Goal: Task Accomplishment & Management: Complete application form

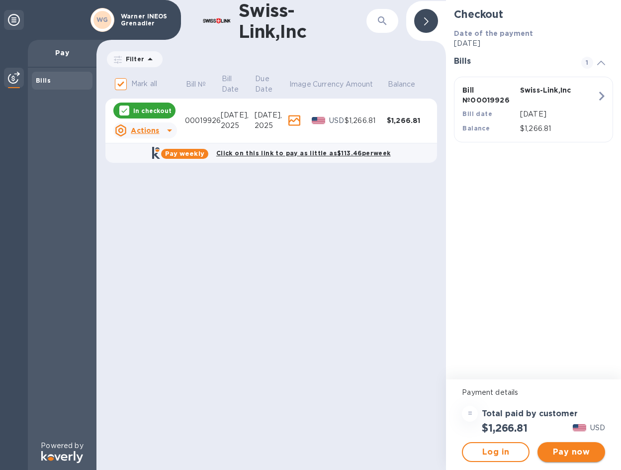
click at [575, 452] on span "Pay now" at bounding box center [572, 452] width 52 height 12
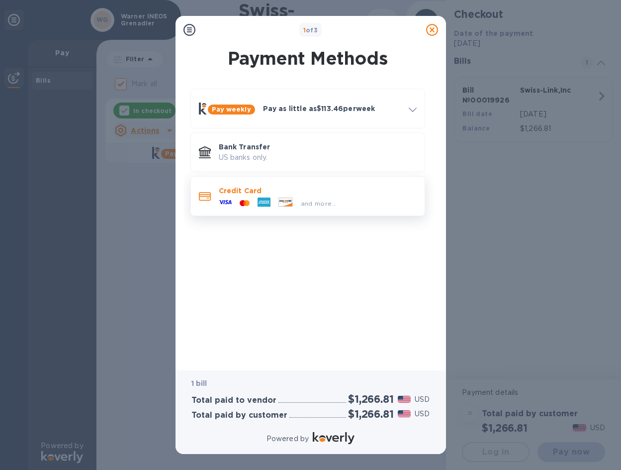
click at [307, 205] on span "and more..." at bounding box center [319, 203] width 36 height 7
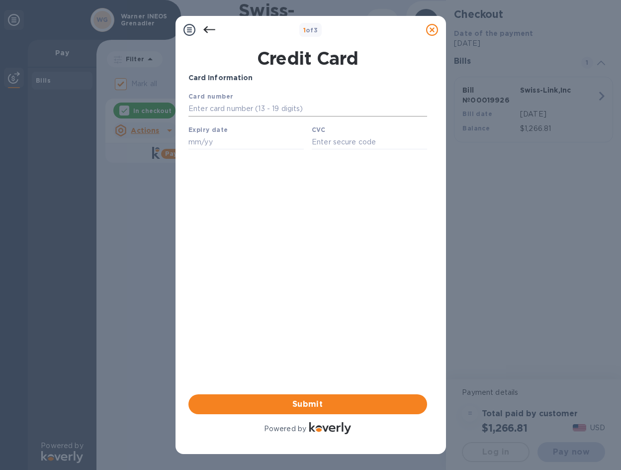
click at [260, 106] on input "text" at bounding box center [307, 108] width 239 height 15
type input "4"
type input "4482 1300 5138 3762"
click at [262, 146] on input "text" at bounding box center [245, 141] width 115 height 15
type input "08/29"
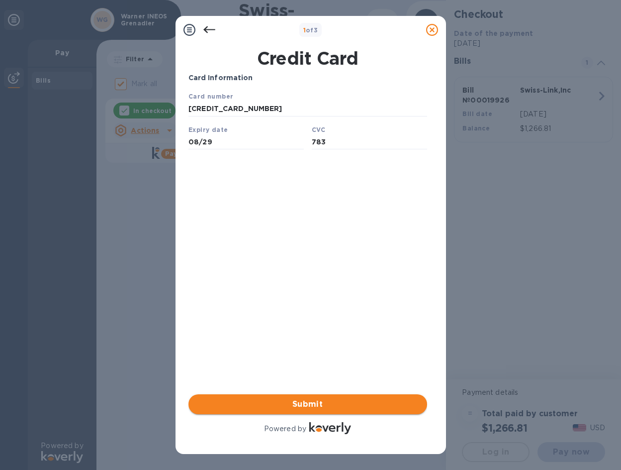
type input "783"
click at [334, 402] on span "Submit" at bounding box center [308, 404] width 223 height 12
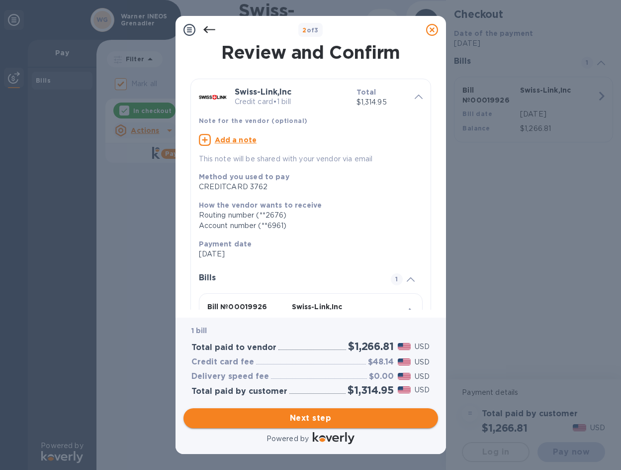
click at [375, 420] on span "Next step" at bounding box center [311, 418] width 239 height 12
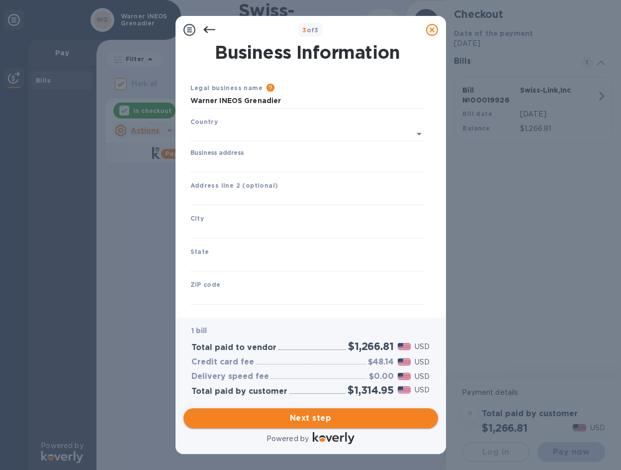
type input "United States"
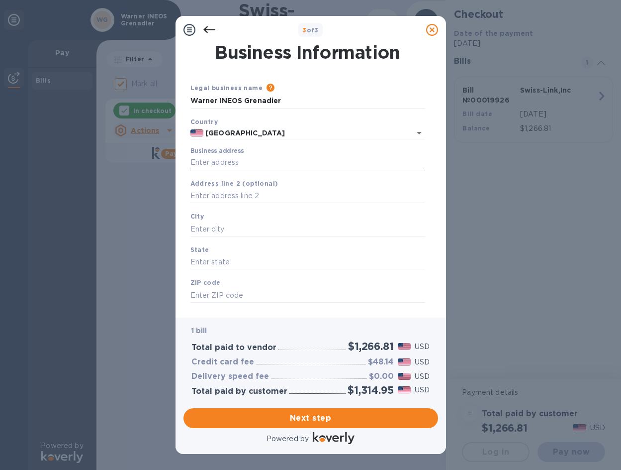
click at [256, 159] on input "Business address" at bounding box center [308, 162] width 235 height 15
type input "5544 West 2400 South"
click at [251, 199] on input "text" at bounding box center [308, 196] width 235 height 15
type input "SUITE 100"
click at [256, 228] on input "text" at bounding box center [308, 228] width 235 height 15
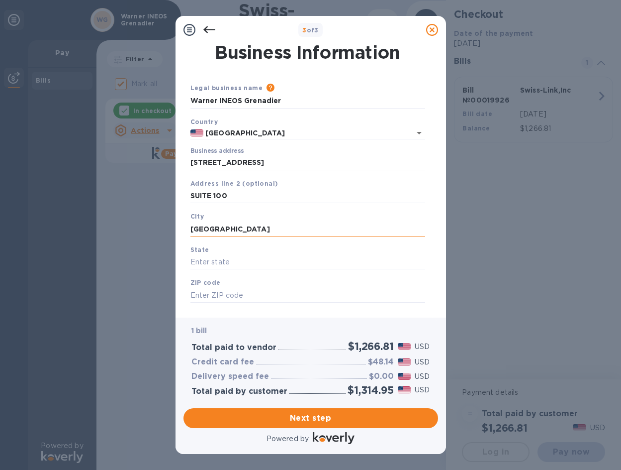
type input "WEST VALLEY CITY"
type input "UTAH"
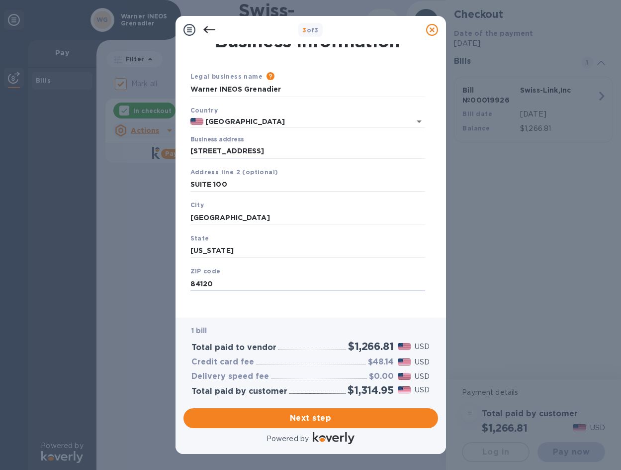
scroll to position [17, 0]
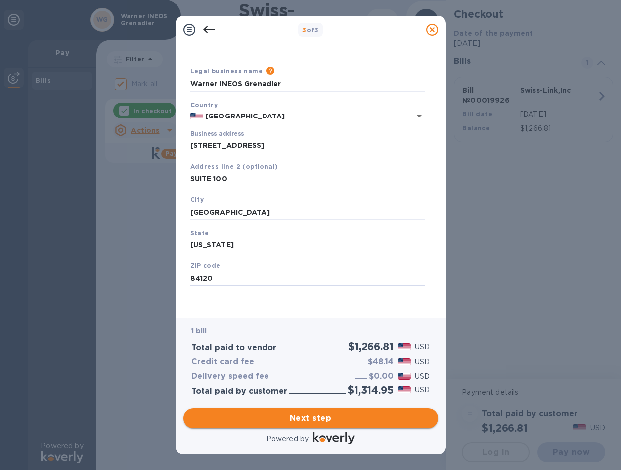
type input "84120"
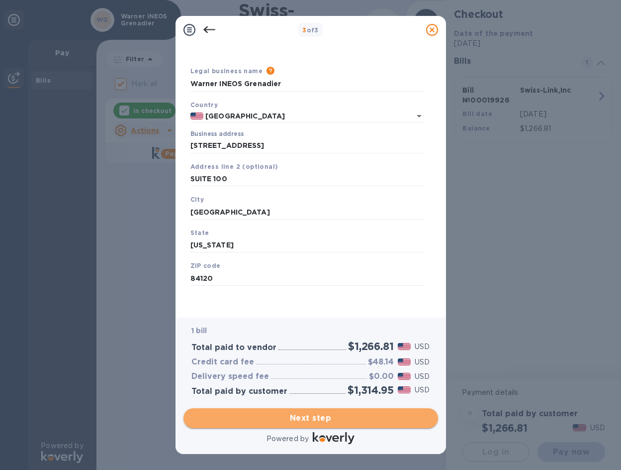
click at [354, 418] on span "Next step" at bounding box center [311, 418] width 239 height 12
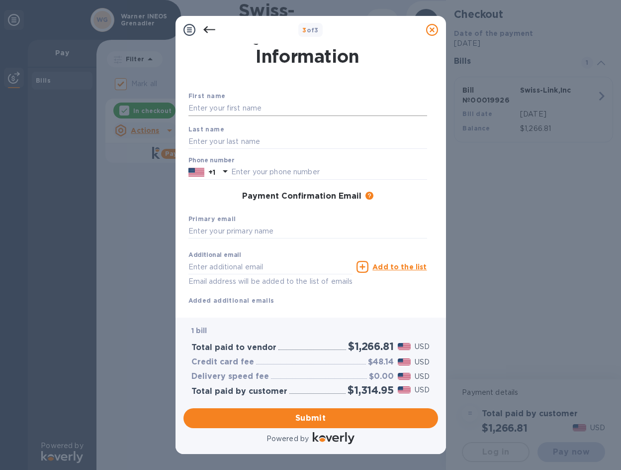
click at [271, 108] on input "text" at bounding box center [308, 108] width 239 height 15
type input "DAVID"
type input "ARAMBULO"
type input "8016302456"
click at [267, 229] on input "text" at bounding box center [308, 231] width 239 height 15
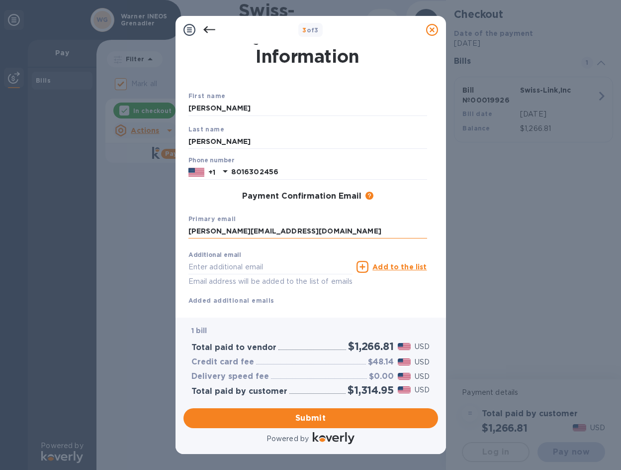
type input "DAVID@WARNERINEOSGRENADIER.COM"
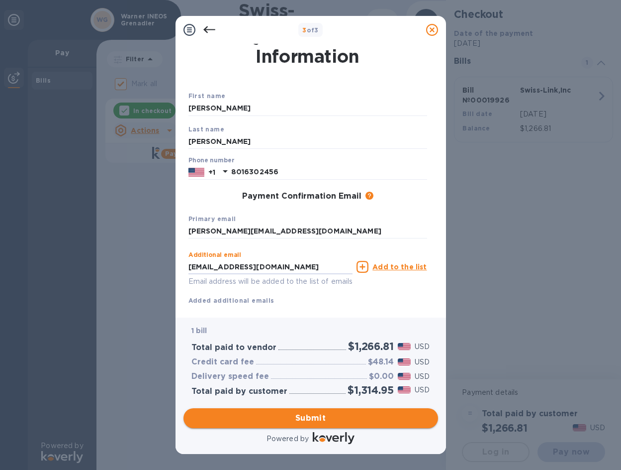
type input "CLYATON@WARENINEOSGRENADIER.COM"
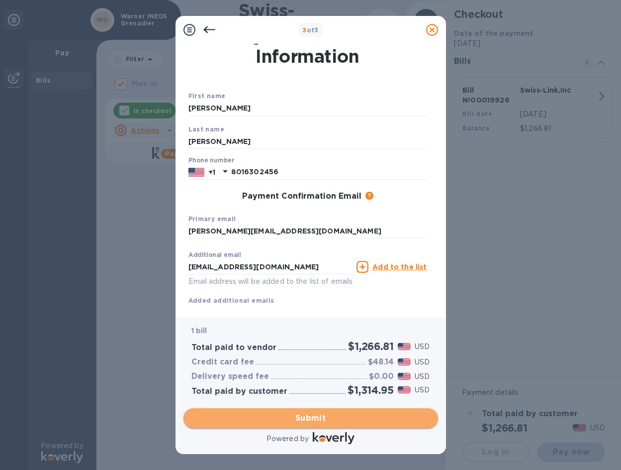
click at [317, 414] on span "Submit" at bounding box center [311, 418] width 239 height 12
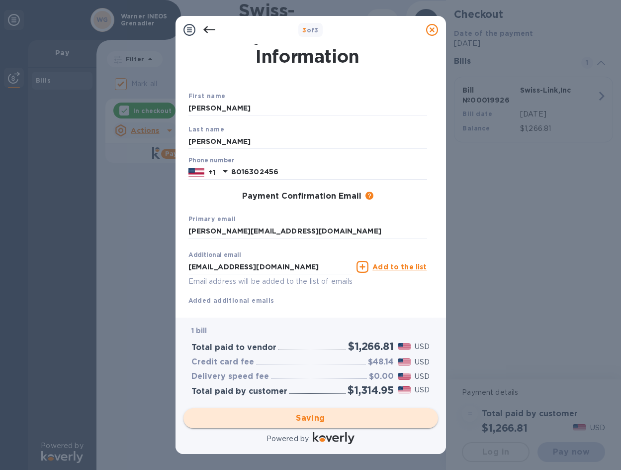
checkbox input "false"
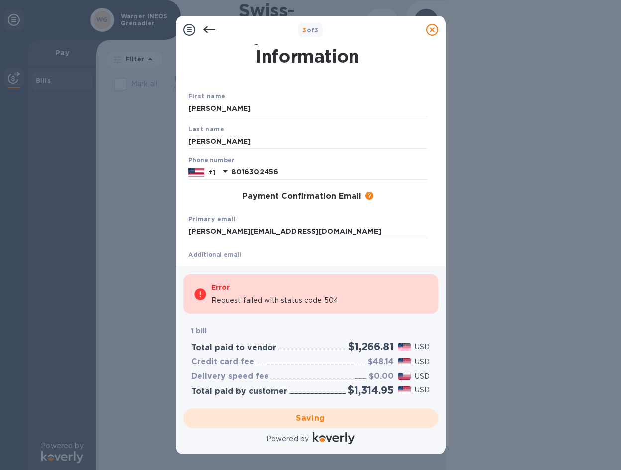
click at [506, 242] on div "3 of 3 Payment Contact Information First name DAVID Last name ARAMBULO Phone nu…" at bounding box center [310, 235] width 621 height 470
click at [302, 300] on p "Request failed with status code 504" at bounding box center [274, 300] width 127 height 10
click at [308, 250] on div "Additional email CLYATON@WARENINEOSGRENADIER.COM Email address will be added to…" at bounding box center [271, 266] width 169 height 45
click at [306, 176] on input "8016302456" at bounding box center [329, 172] width 196 height 15
click at [286, 284] on div "Error" at bounding box center [319, 287] width 217 height 12
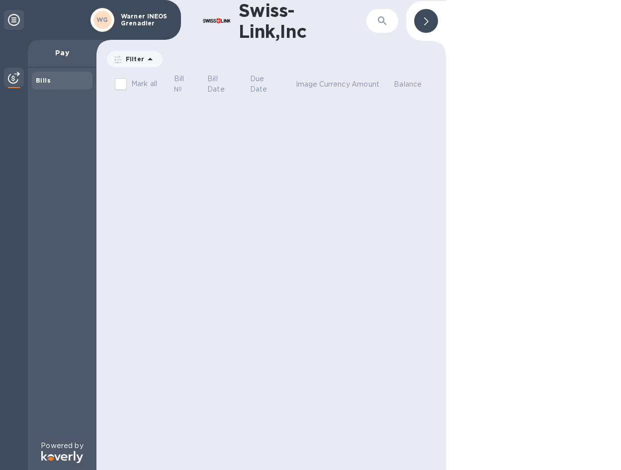
click at [65, 51] on p "Pay" at bounding box center [62, 53] width 53 height 10
click at [49, 82] on b "Bills" at bounding box center [43, 80] width 15 height 7
click at [10, 17] on icon at bounding box center [14, 20] width 12 height 12
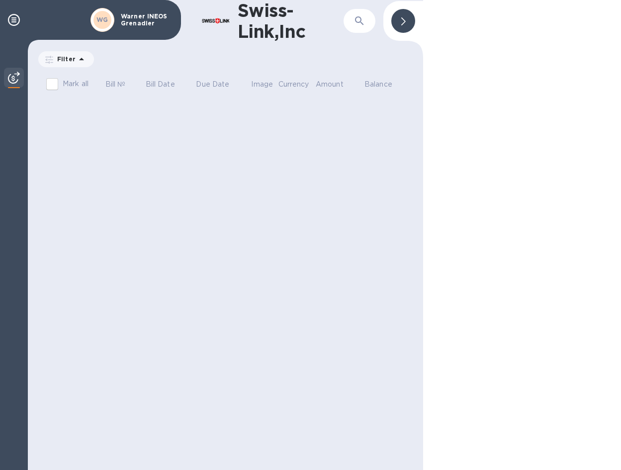
click at [404, 25] on icon at bounding box center [404, 21] width 4 height 8
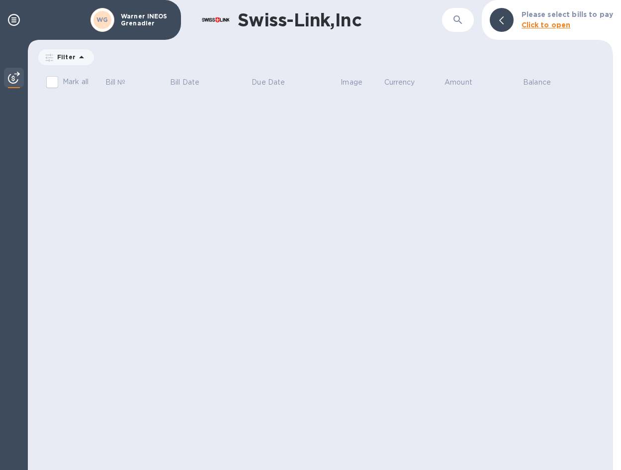
click at [552, 23] on b "Click to open" at bounding box center [546, 25] width 49 height 8
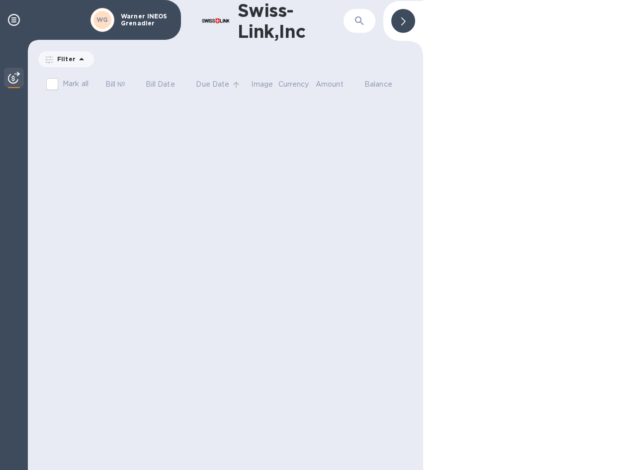
click at [241, 81] on span "Due Date" at bounding box center [219, 84] width 46 height 10
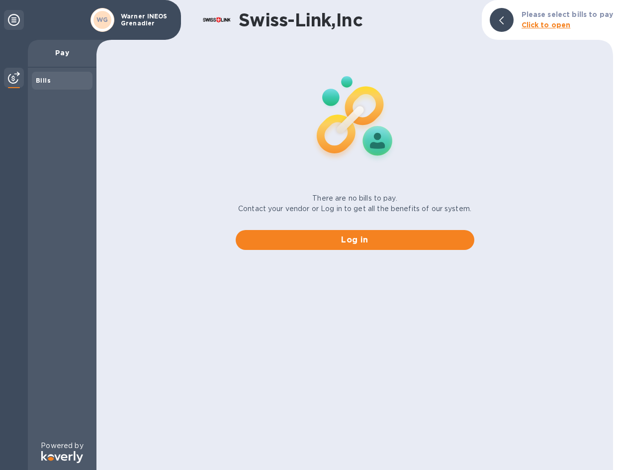
click at [537, 25] on b "Click to open" at bounding box center [546, 25] width 49 height 8
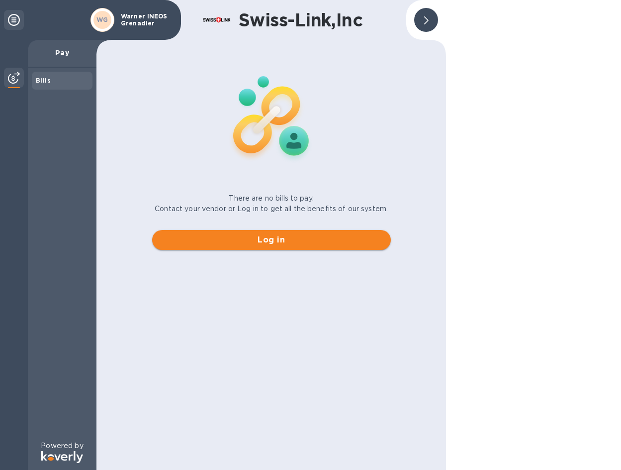
click at [301, 238] on span "Log in" at bounding box center [271, 240] width 223 height 12
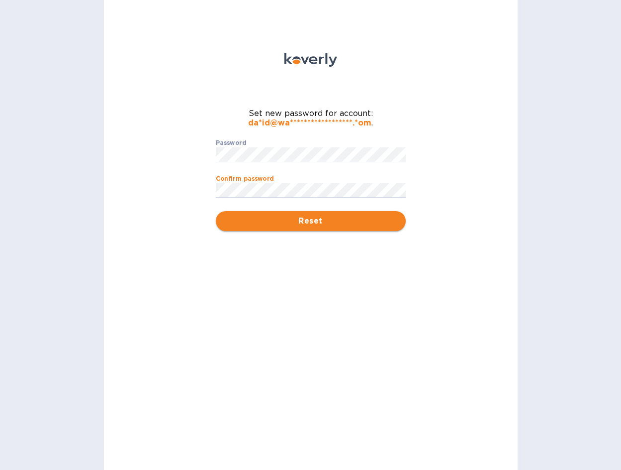
click at [298, 228] on button "Reset" at bounding box center [311, 221] width 190 height 20
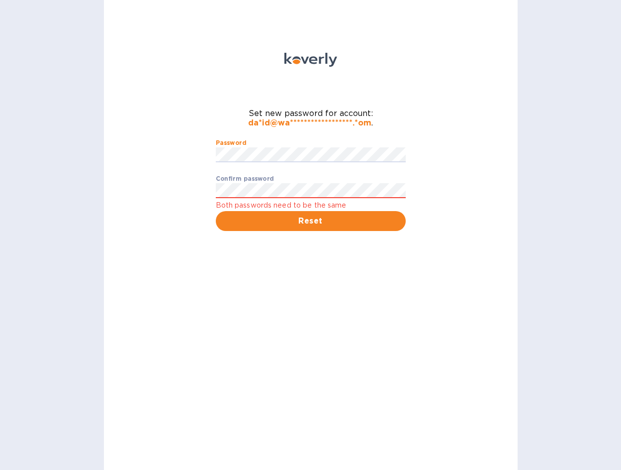
click at [137, 163] on div "**********" at bounding box center [311, 235] width 414 height 470
click at [216, 211] on button "Reset" at bounding box center [311, 221] width 190 height 20
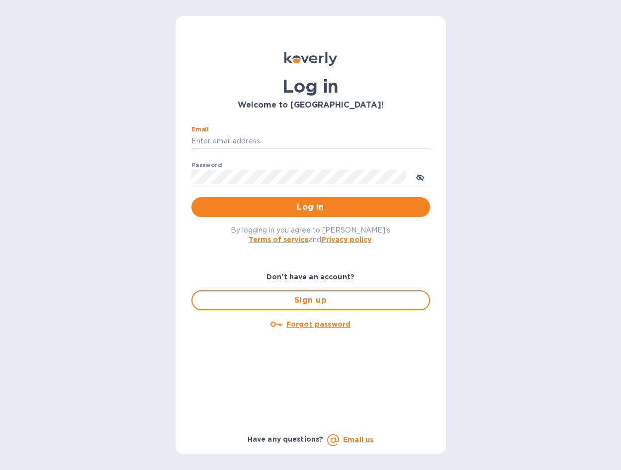
click at [272, 141] on input "Email" at bounding box center [311, 141] width 239 height 15
type input "david@warnerineosgrenadier.com"
click at [316, 205] on span "Log in" at bounding box center [311, 207] width 223 height 12
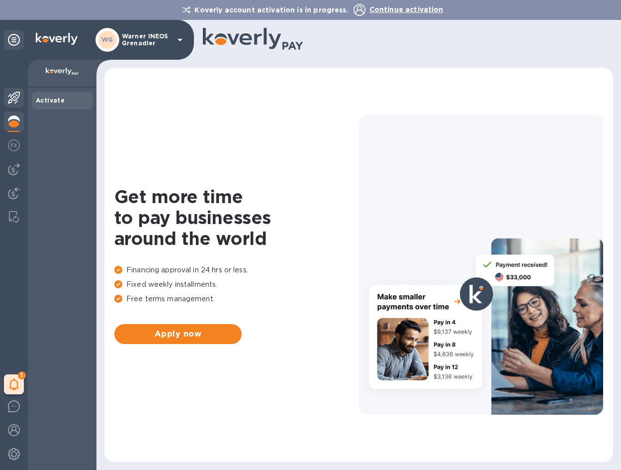
click at [18, 98] on img at bounding box center [14, 98] width 12 height 12
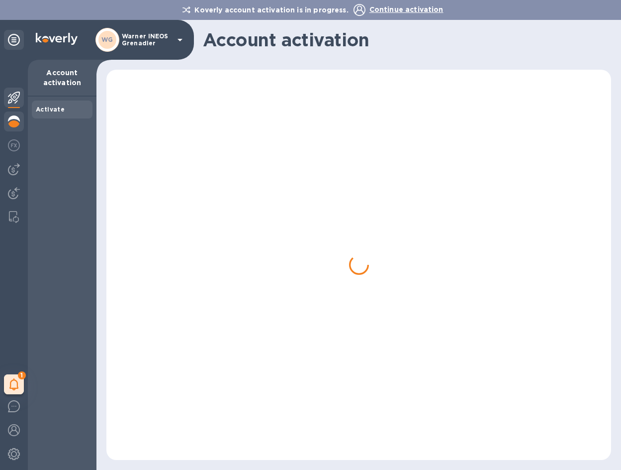
click at [15, 120] on img at bounding box center [14, 121] width 12 height 12
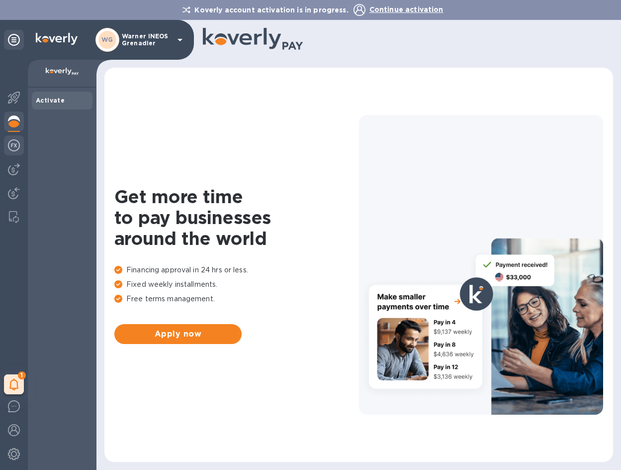
click at [12, 141] on img at bounding box center [14, 145] width 12 height 12
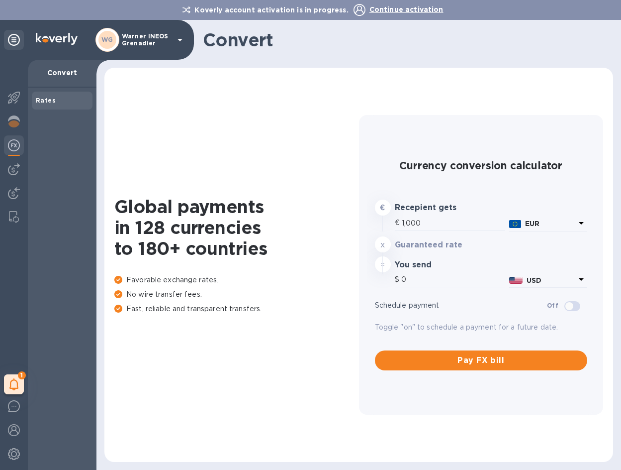
type input "1,177.77"
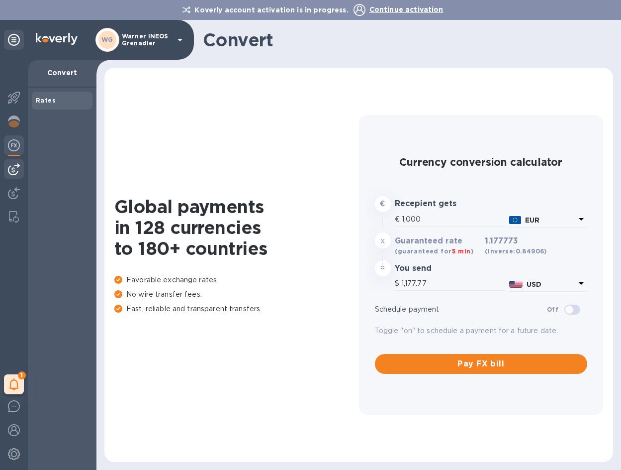
click at [14, 170] on img at bounding box center [14, 169] width 12 height 12
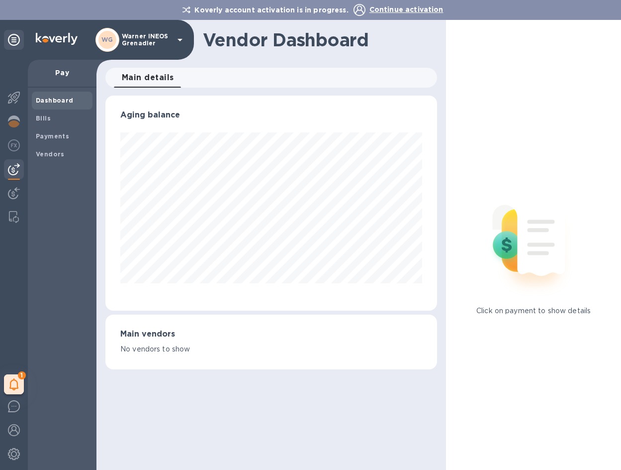
scroll to position [215, 332]
click at [11, 186] on div at bounding box center [14, 194] width 20 height 22
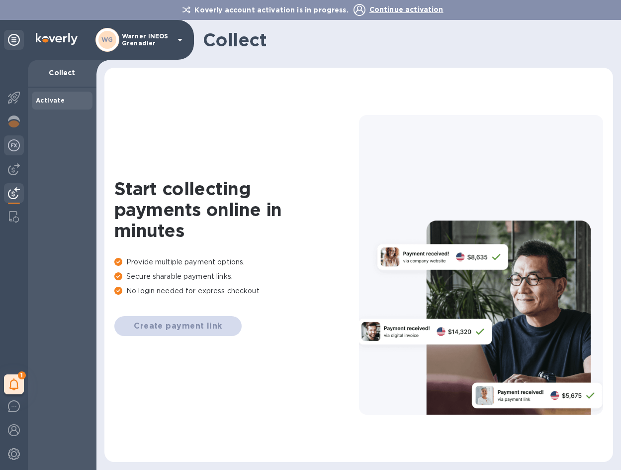
click at [17, 141] on img at bounding box center [14, 145] width 12 height 12
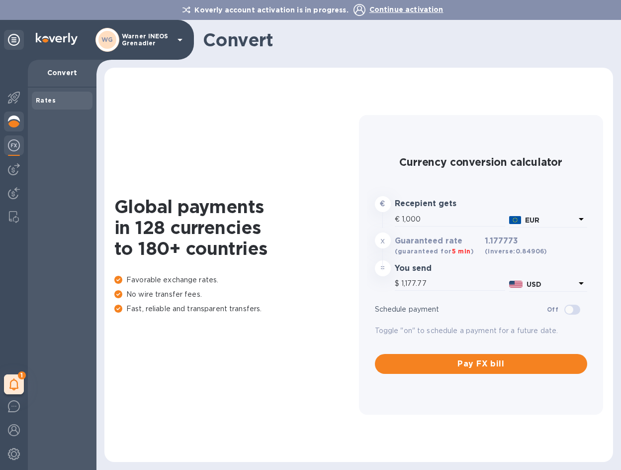
click at [15, 129] on div at bounding box center [14, 122] width 20 height 22
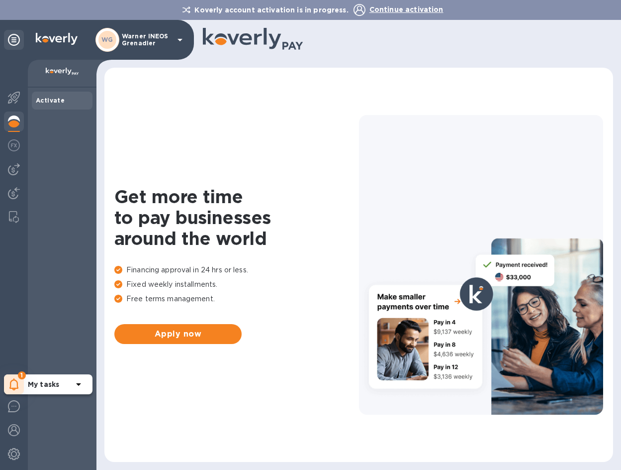
click at [19, 388] on div "1" at bounding box center [14, 384] width 20 height 20
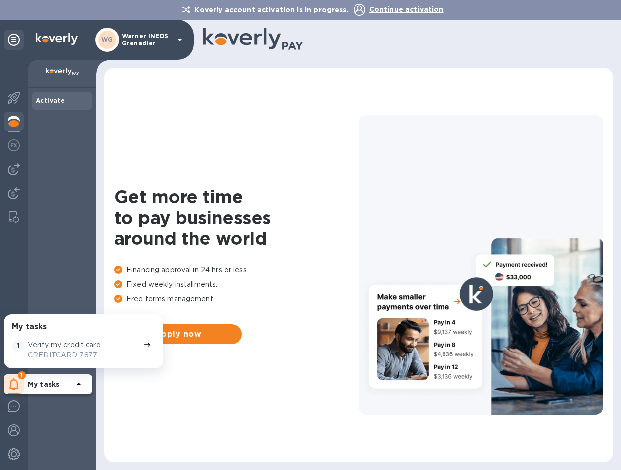
click at [74, 346] on p "Verify my credit card." at bounding box center [65, 344] width 75 height 10
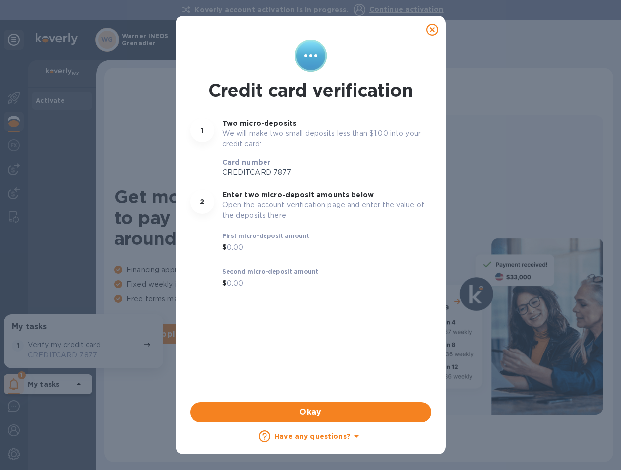
click at [437, 32] on icon at bounding box center [432, 30] width 12 height 12
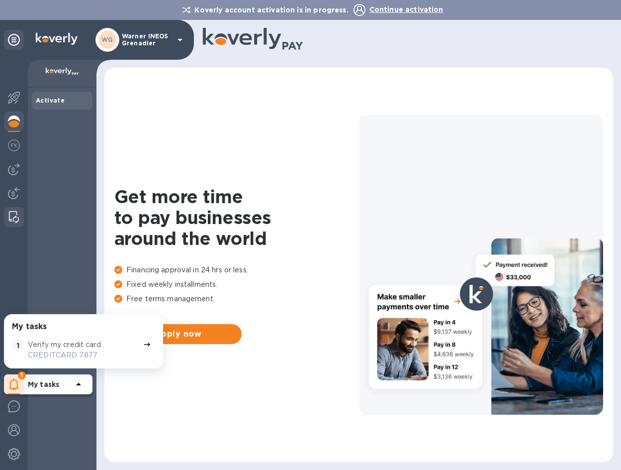
click at [8, 217] on div at bounding box center [14, 217] width 18 height 20
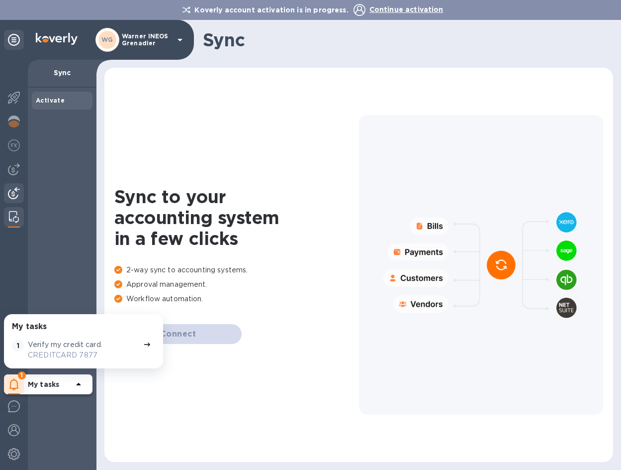
click at [15, 199] on img at bounding box center [14, 193] width 12 height 12
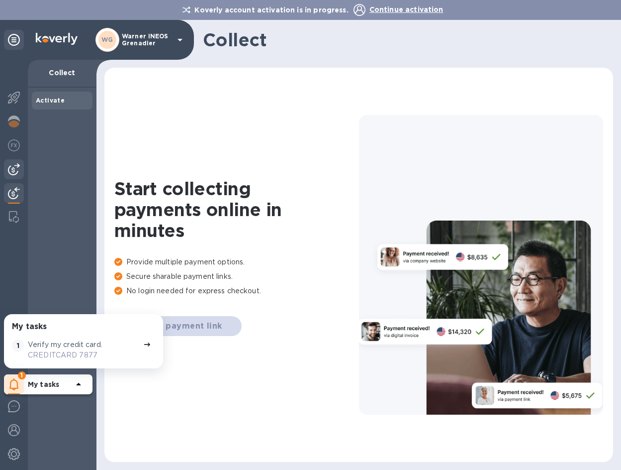
click at [16, 178] on div at bounding box center [14, 169] width 20 height 20
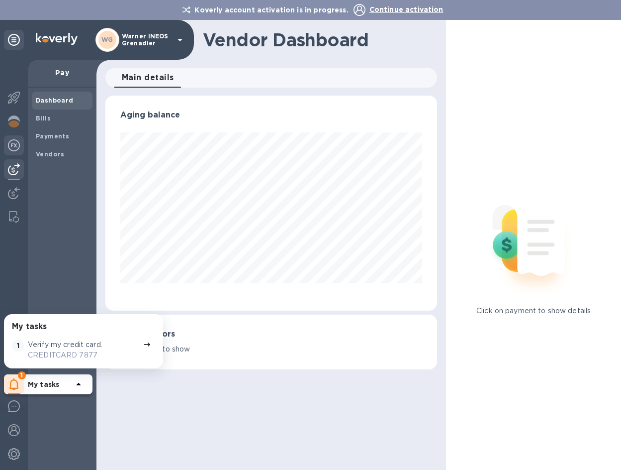
scroll to position [215, 332]
click at [14, 152] on div at bounding box center [14, 146] width 20 height 22
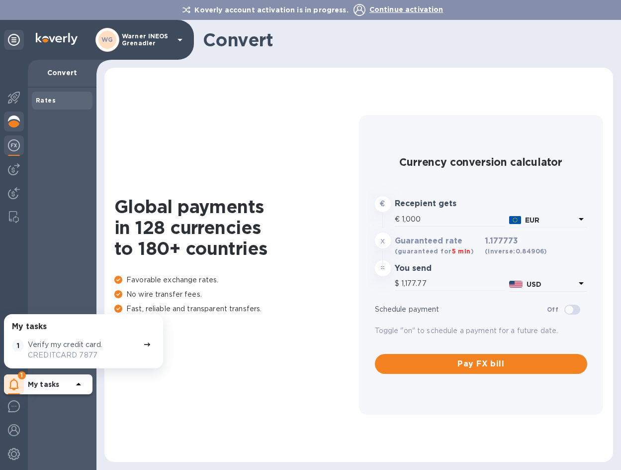
click at [16, 127] on div at bounding box center [14, 122] width 20 height 22
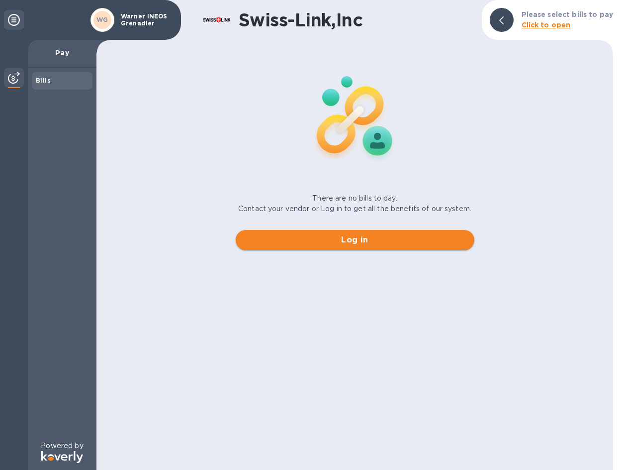
click at [427, 237] on span "Log in" at bounding box center [355, 240] width 223 height 12
click at [42, 83] on b "Bills" at bounding box center [43, 80] width 15 height 7
click at [46, 79] on b "Bills" at bounding box center [43, 80] width 15 height 7
click at [554, 26] on b "Click to open" at bounding box center [546, 25] width 49 height 8
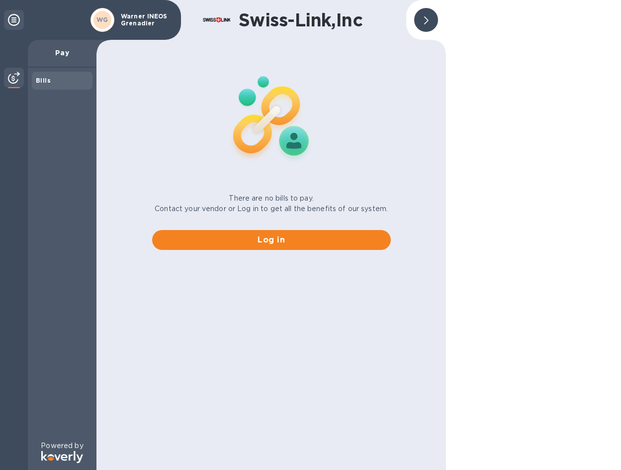
click at [420, 17] on div at bounding box center [426, 20] width 24 height 24
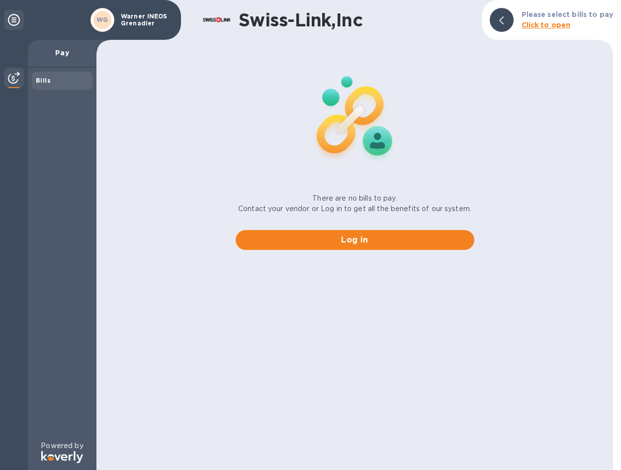
click at [510, 22] on div at bounding box center [502, 20] width 24 height 24
click at [317, 244] on span "Log in" at bounding box center [355, 240] width 223 height 12
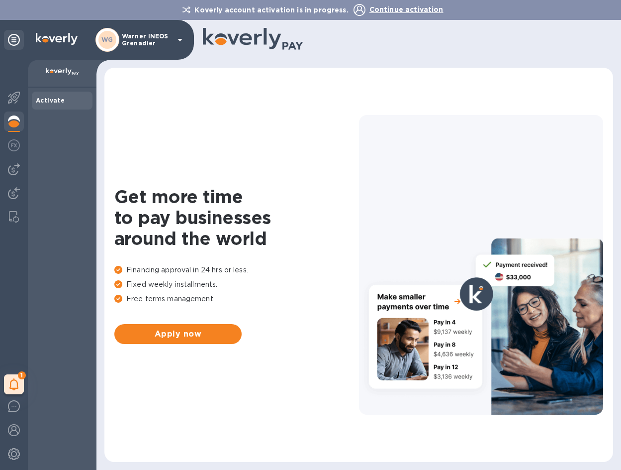
click at [409, 6] on span "Continue activation" at bounding box center [407, 9] width 74 height 8
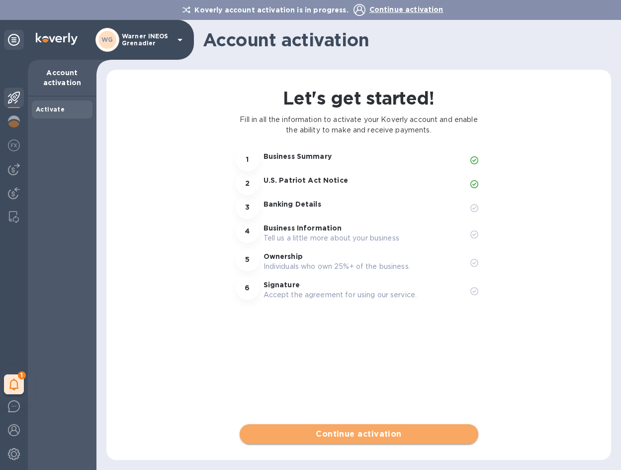
click at [362, 432] on span "Continue activation" at bounding box center [359, 434] width 223 height 12
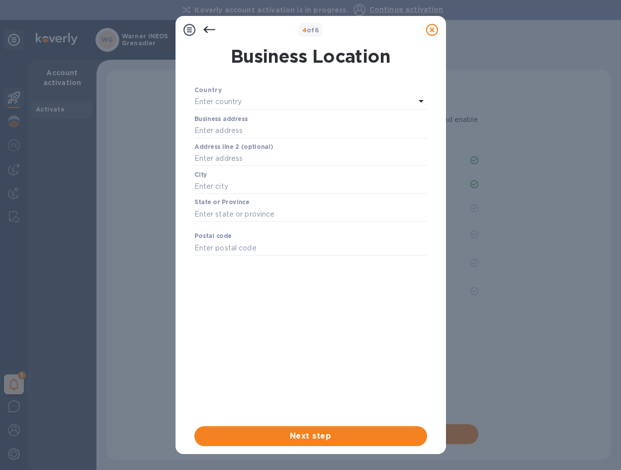
click at [427, 22] on div at bounding box center [432, 30] width 20 height 20
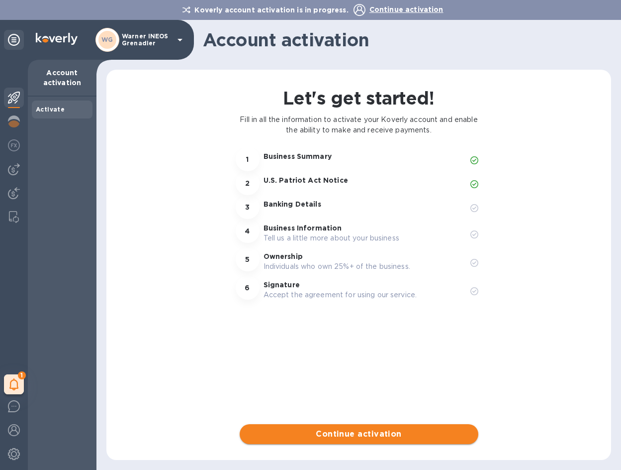
click at [339, 432] on span "Continue activation" at bounding box center [359, 434] width 223 height 12
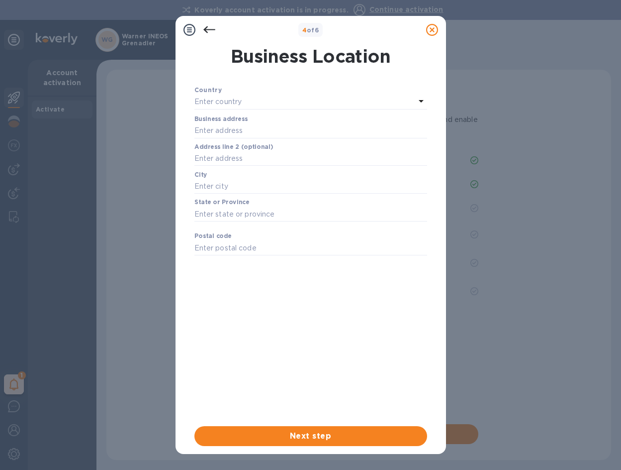
click at [230, 97] on p "Enter country" at bounding box center [219, 102] width 48 height 10
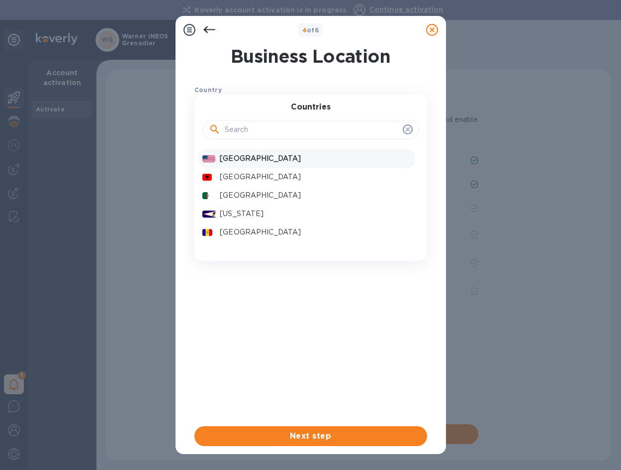
click at [246, 164] on div "United States" at bounding box center [315, 158] width 195 height 14
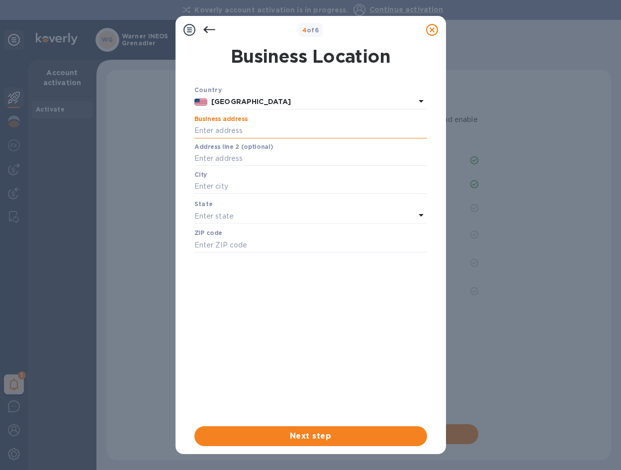
click at [237, 130] on input "text" at bounding box center [311, 130] width 233 height 15
type input "5544 W 2400 S"
type input "Suite 100"
type input "West Valley City"
type input "84120"
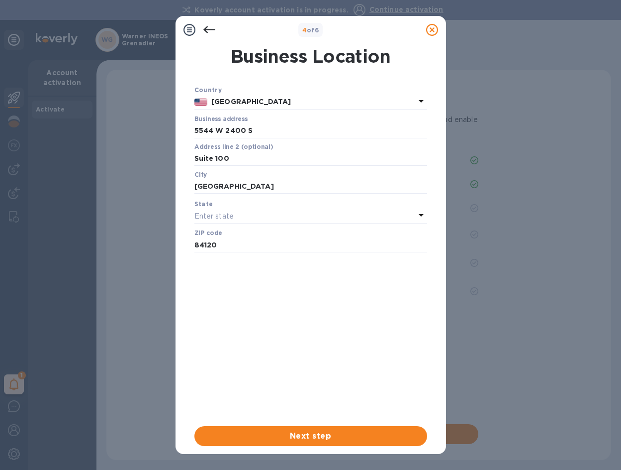
click at [236, 213] on div "Enter state" at bounding box center [305, 216] width 221 height 14
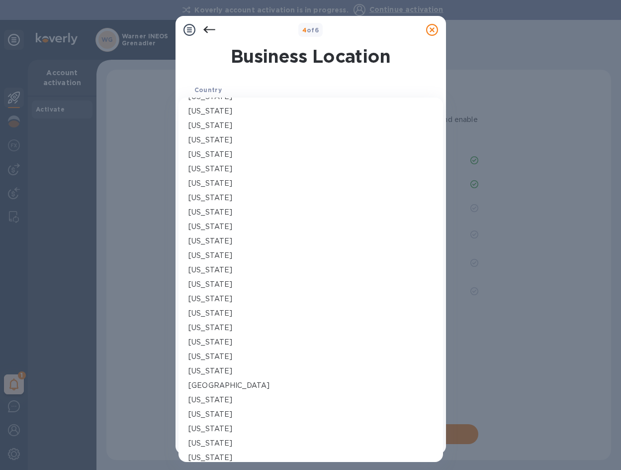
scroll to position [546, 0]
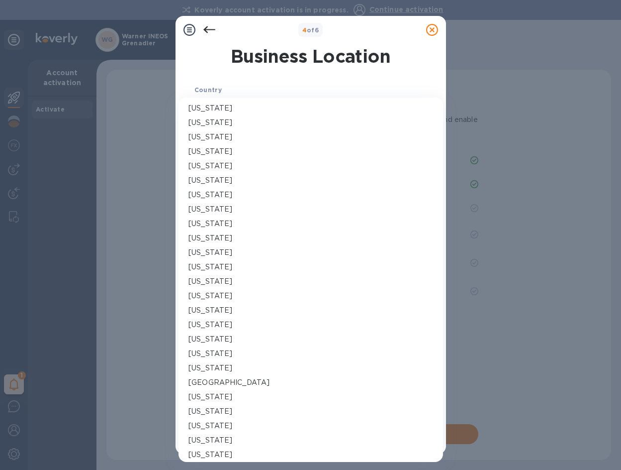
click at [218, 350] on div "Utah" at bounding box center [311, 353] width 245 height 10
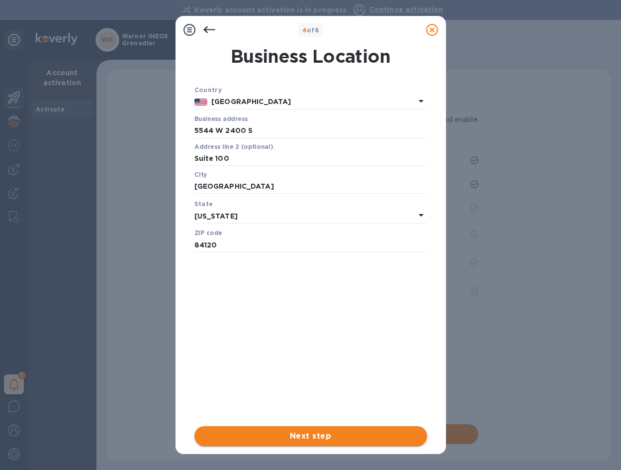
click at [345, 437] on span "Next step" at bounding box center [310, 436] width 217 height 12
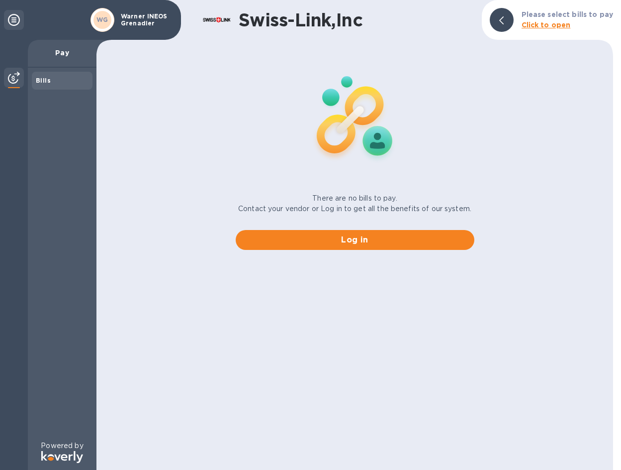
click at [71, 77] on div "Bills" at bounding box center [62, 81] width 53 height 10
click at [549, 28] on b "Click to open" at bounding box center [546, 25] width 49 height 8
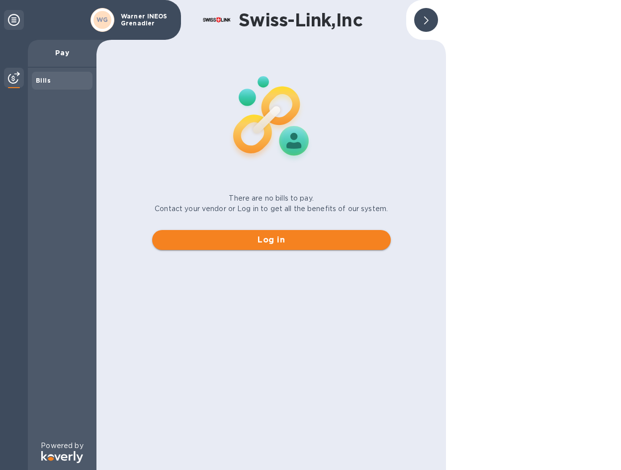
click at [256, 233] on button "Log in" at bounding box center [271, 240] width 239 height 20
